Goal: Browse casually

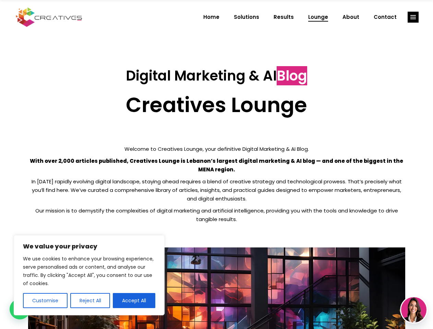
click at [216, 165] on p "With over 2,000 articles published, Creatives Lounge is Lebanon’s largest digit…" at bounding box center [216, 165] width 377 height 17
click at [45, 301] on button "Customise" at bounding box center [45, 300] width 45 height 15
click at [0, 0] on div at bounding box center [0, 0] width 0 height 0
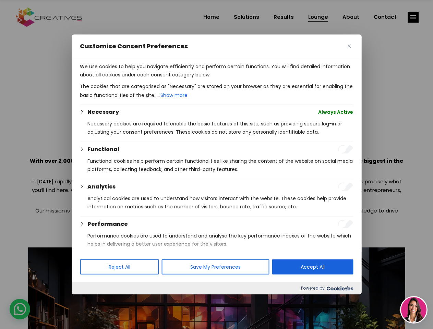
click at [134, 79] on p "We use cookies to help you navigate efficiently and perform certain functions. …" at bounding box center [216, 70] width 273 height 16
click at [413, 17] on div at bounding box center [216, 164] width 433 height 329
click at [414, 310] on img at bounding box center [413, 309] width 25 height 25
